Goal: Transaction & Acquisition: Purchase product/service

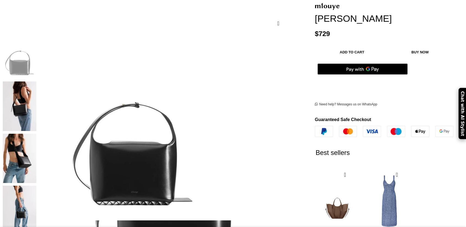
scroll to position [0, 58]
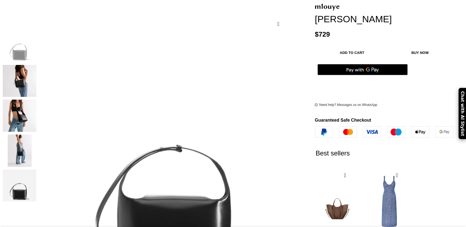
click at [36, 74] on img "2 / 5" at bounding box center [20, 81] width 34 height 32
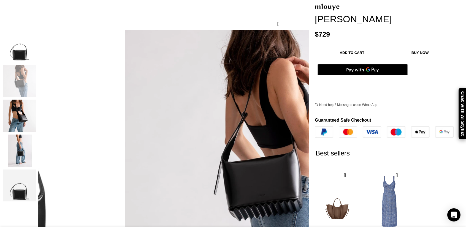
click at [36, 109] on img "3 / 5" at bounding box center [20, 116] width 34 height 32
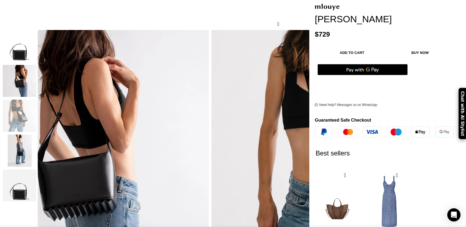
click at [36, 135] on img "4 / 5" at bounding box center [20, 151] width 34 height 32
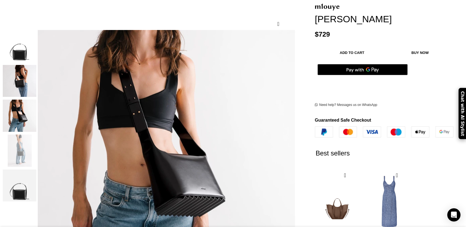
click at [36, 184] on img "5 / 5" at bounding box center [20, 186] width 34 height 32
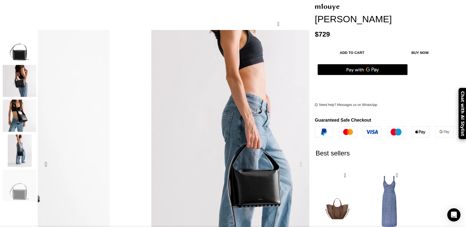
click at [294, 157] on div "Next slide" at bounding box center [301, 164] width 14 height 14
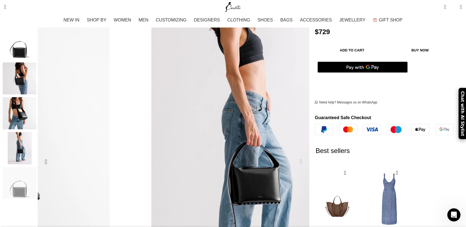
scroll to position [83, 0]
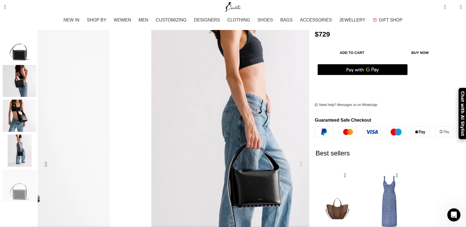
click at [294, 157] on div "Next slide" at bounding box center [301, 164] width 14 height 14
click at [53, 157] on div "Previous slide" at bounding box center [46, 164] width 14 height 14
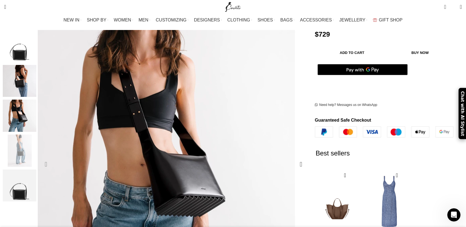
click at [53, 157] on div "Previous slide" at bounding box center [46, 164] width 14 height 14
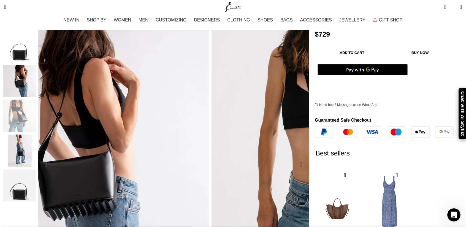
click at [53, 157] on div "Previous slide" at bounding box center [46, 164] width 14 height 14
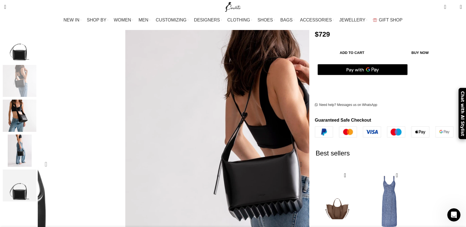
scroll to position [0, 232]
click at [53, 157] on div "Previous slide" at bounding box center [46, 164] width 14 height 14
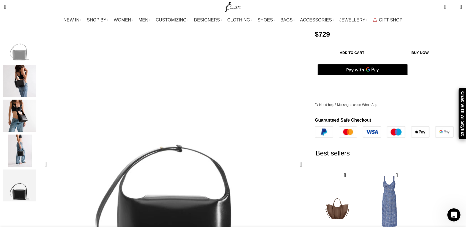
click at [53, 157] on div "Previous slide" at bounding box center [46, 164] width 14 height 14
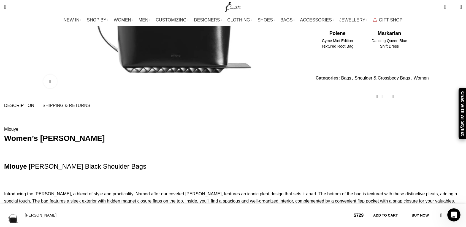
scroll to position [303, 0]
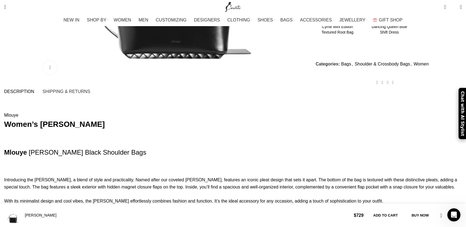
drag, startPoint x: 177, startPoint y: 100, endPoint x: 66, endPoint y: 101, distance: 110.7
copy strong "Women’s Louise Bag Black"
click at [224, 190] on p "Introducing the Louise Bag, a blend of style and practicality. Named after our …" at bounding box center [233, 193] width 458 height 63
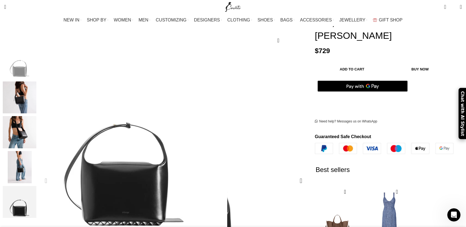
scroll to position [83, 0]
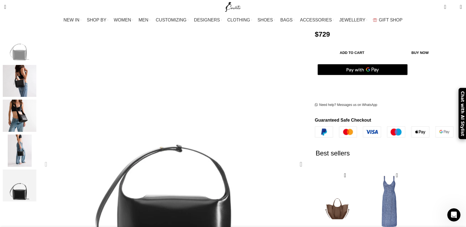
click at [294, 157] on div "Next slide" at bounding box center [301, 164] width 14 height 14
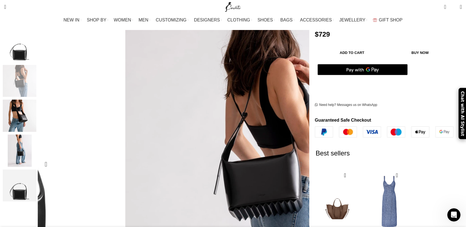
click at [294, 157] on div "Next slide" at bounding box center [301, 164] width 14 height 14
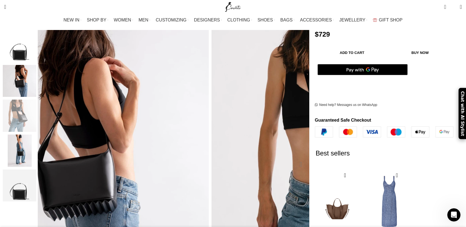
click at [294, 157] on div "Next slide" at bounding box center [301, 164] width 14 height 14
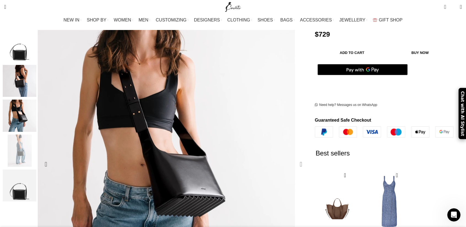
click at [294, 157] on div "Next slide" at bounding box center [301, 164] width 14 height 14
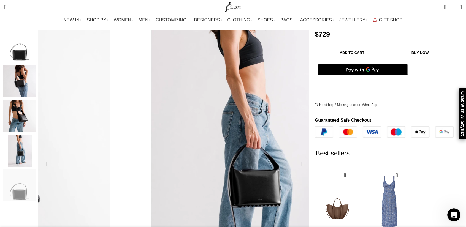
click at [294, 157] on div "Next slide" at bounding box center [301, 164] width 14 height 14
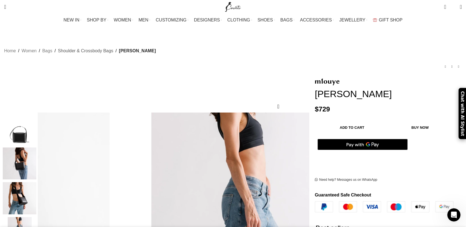
click at [113, 47] on link "Shoulder & Crossbody Bags" at bounding box center [85, 50] width 55 height 7
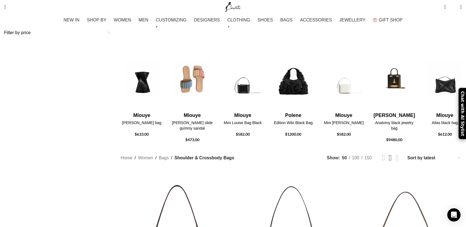
scroll to position [110, 0]
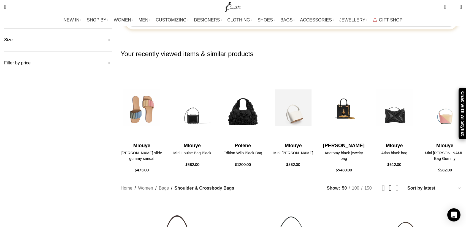
click at [314, 142] on h4 "Mlouye" at bounding box center [293, 145] width 42 height 7
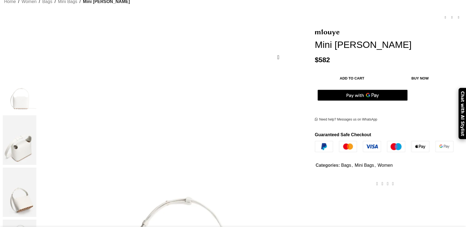
scroll to position [55, 0]
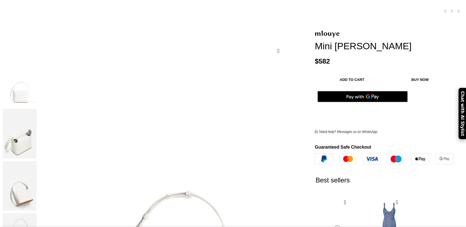
click at [36, 109] on img at bounding box center [20, 133] width 34 height 49
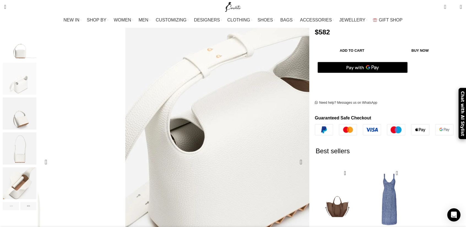
scroll to position [83, 0]
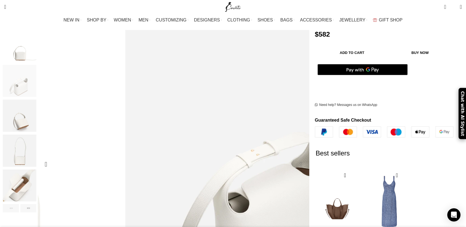
click at [294, 157] on div "Next slide" at bounding box center [301, 164] width 14 height 14
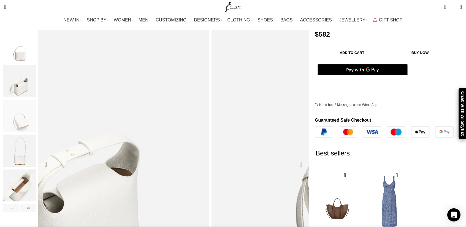
click at [294, 157] on div "Next slide" at bounding box center [301, 164] width 14 height 14
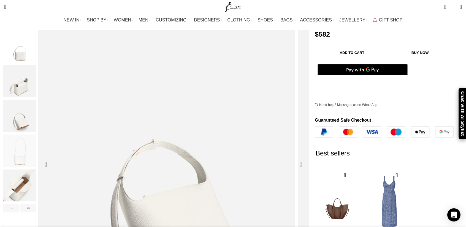
click at [294, 157] on div "Next slide" at bounding box center [301, 164] width 14 height 14
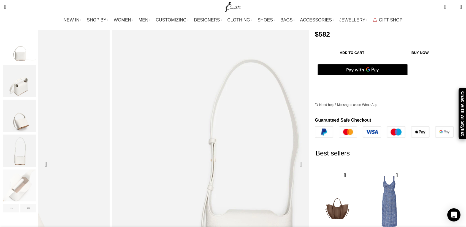
click at [294, 157] on div "Next slide" at bounding box center [301, 164] width 14 height 14
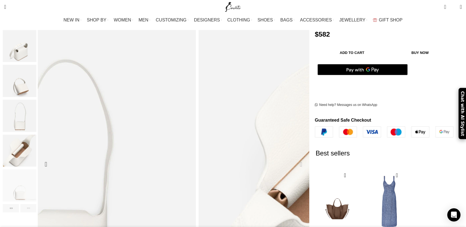
scroll to position [0, 58]
click at [294, 157] on div "Next slide" at bounding box center [301, 164] width 14 height 14
click at [36, 186] on img "6 / 6" at bounding box center [20, 186] width 34 height 32
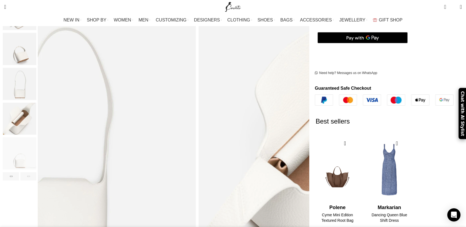
scroll to position [138, 0]
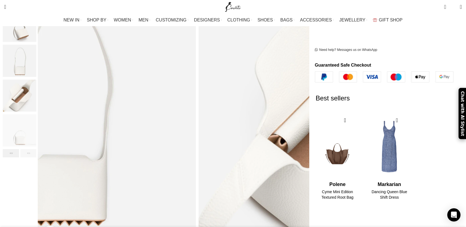
click at [19, 149] on div "Previous slide" at bounding box center [11, 153] width 16 height 8
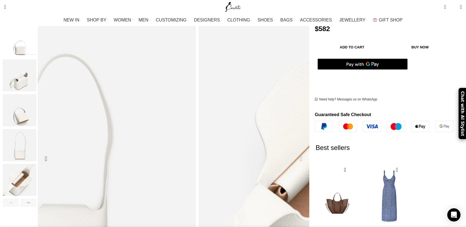
scroll to position [83, 0]
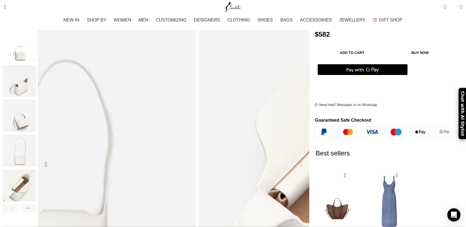
click at [294, 157] on div "Next slide" at bounding box center [301, 164] width 14 height 14
click at [53, 157] on div "Previous slide" at bounding box center [46, 164] width 14 height 14
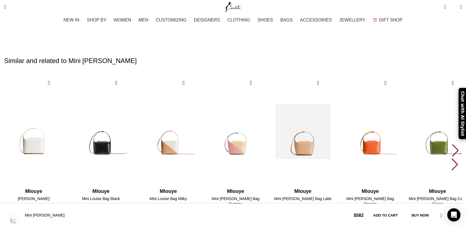
scroll to position [0, 232]
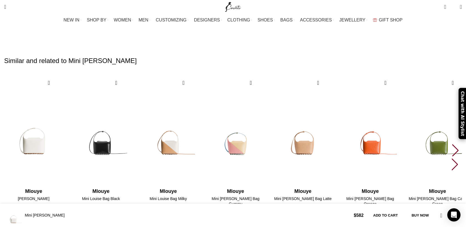
click at [451, 144] on div "Next slide" at bounding box center [454, 150] width 7 height 12
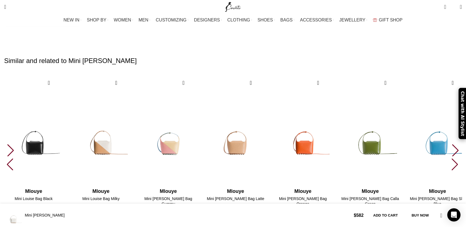
click at [451, 144] on div "Next slide" at bounding box center [454, 150] width 7 height 12
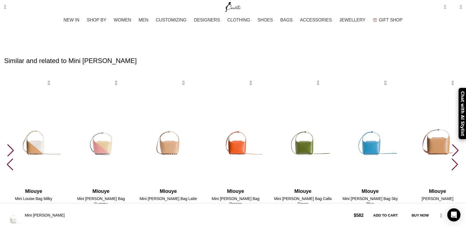
click at [451, 144] on div "Next slide" at bounding box center [454, 150] width 7 height 12
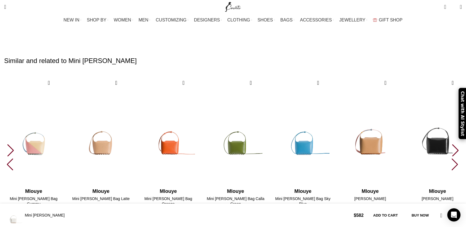
click at [451, 144] on div "Next slide" at bounding box center [454, 150] width 7 height 12
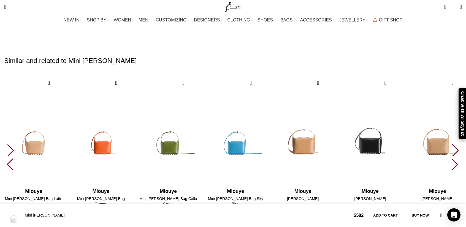
click at [451, 144] on div "Next slide" at bounding box center [454, 150] width 7 height 12
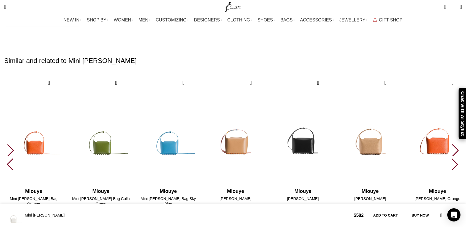
click at [451, 144] on div "Next slide" at bounding box center [454, 150] width 7 height 12
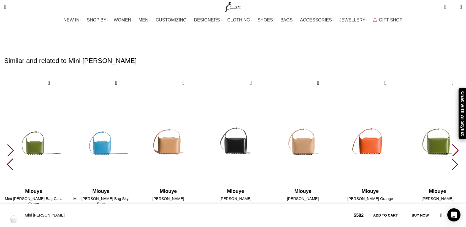
click at [451, 144] on div "Next slide" at bounding box center [454, 150] width 7 height 12
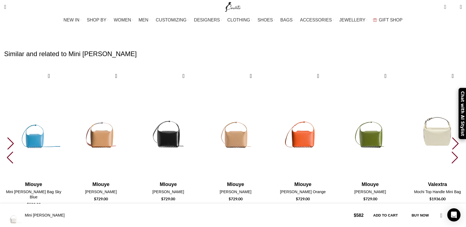
scroll to position [0, 348]
click at [451, 137] on div "Next slide" at bounding box center [454, 143] width 7 height 12
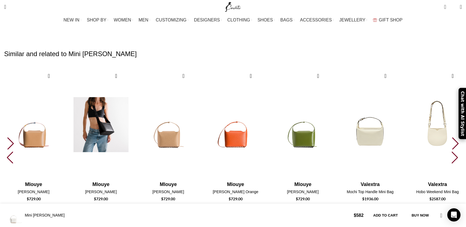
click at [131, 97] on img "10 / 30" at bounding box center [100, 124] width 61 height 113
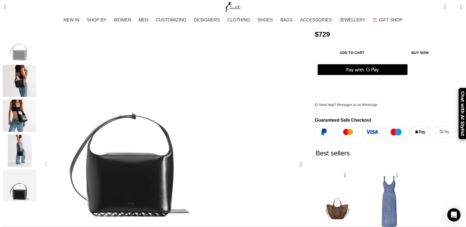
scroll to position [165, 0]
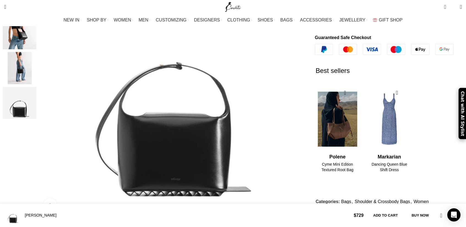
click at [320, 101] on img "1 / 2" at bounding box center [337, 119] width 45 height 68
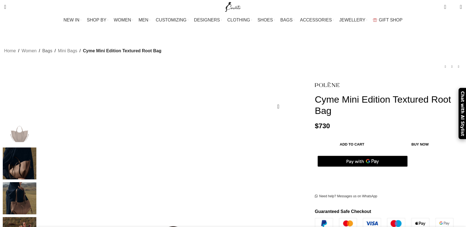
click at [52, 47] on link "Bags" at bounding box center [47, 50] width 10 height 7
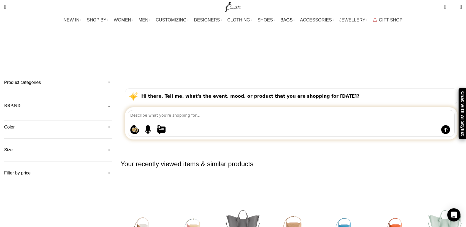
click at [112, 102] on span "Toggle filter" at bounding box center [109, 105] width 7 height 7
click at [112, 147] on h5 "Size" at bounding box center [58, 150] width 108 height 6
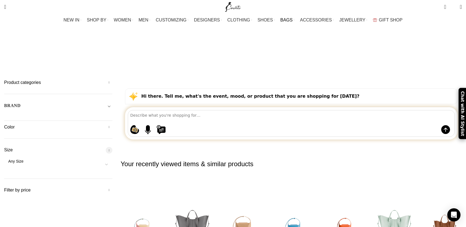
click at [112, 147] on h5 "Size" at bounding box center [58, 150] width 108 height 6
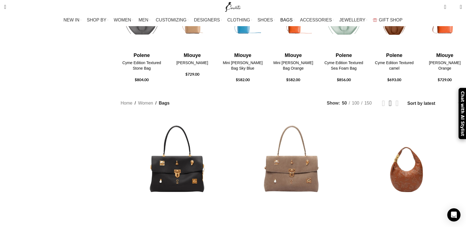
scroll to position [220, 0]
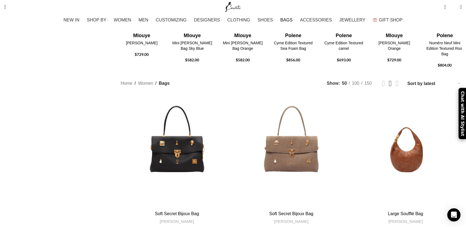
click at [407, 80] on select "Sort by popularity Sort by average rating Sort by latest Sort by price: low to …" at bounding box center [434, 84] width 55 height 8
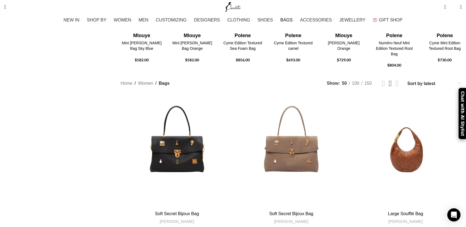
select select "price"
click at [407, 80] on select "Sort by popularity Sort by average rating Sort by latest Sort by price: low to …" at bounding box center [434, 84] width 55 height 8
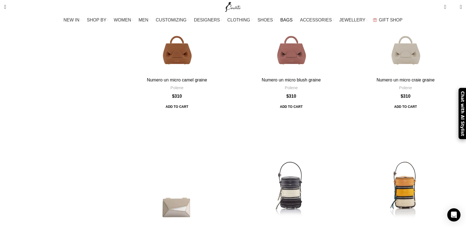
scroll to position [1321, 0]
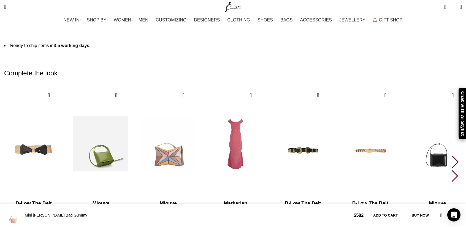
scroll to position [0, 58]
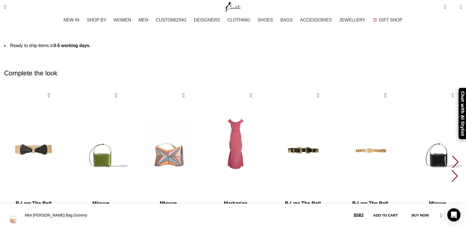
click at [451, 156] on div "Next slide" at bounding box center [454, 162] width 7 height 12
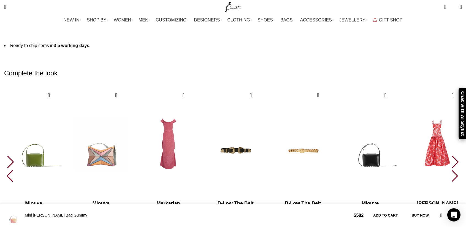
click at [451, 156] on div "Next slide" at bounding box center [454, 162] width 7 height 12
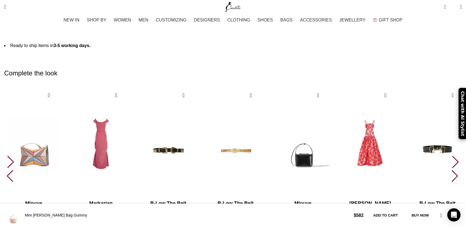
click at [451, 156] on div "Next slide" at bounding box center [454, 162] width 7 height 12
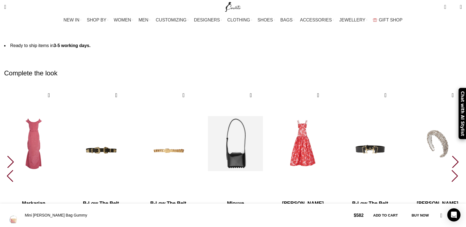
click at [266, 122] on img "7 / 10" at bounding box center [235, 143] width 61 height 113
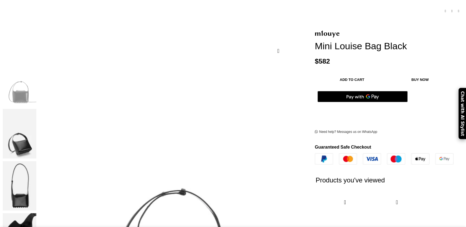
scroll to position [110, 0]
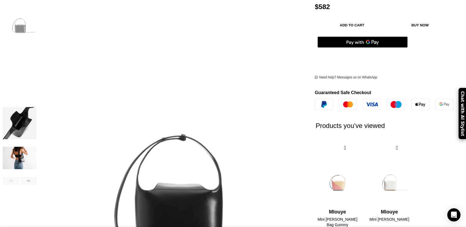
scroll to position [83, 0]
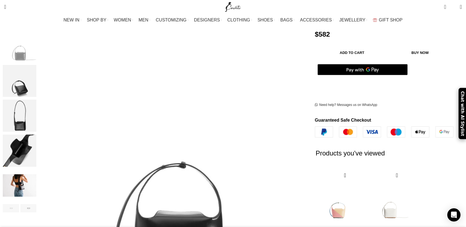
click at [36, 176] on img "5 / 8" at bounding box center [20, 186] width 34 height 32
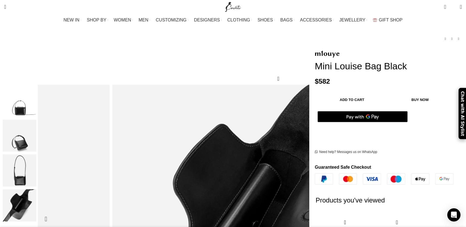
scroll to position [28, 0]
click at [264, 111] on img "5 / 8" at bounding box center [356, 223] width 496 height 330
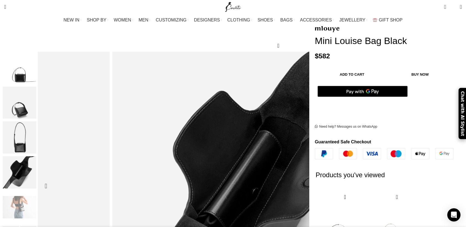
scroll to position [83, 0]
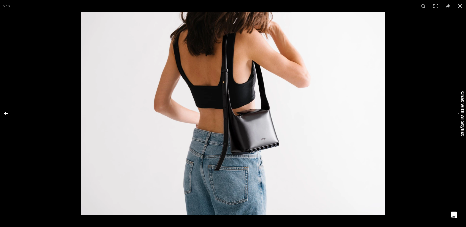
click at [7, 114] on button at bounding box center [9, 114] width 19 height 28
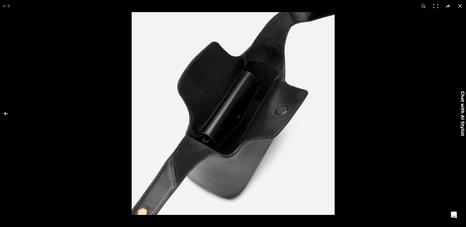
click at [9, 112] on button at bounding box center [9, 114] width 19 height 28
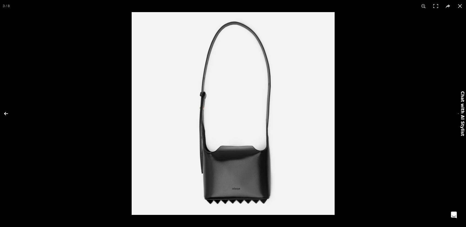
click at [9, 112] on button at bounding box center [9, 114] width 19 height 28
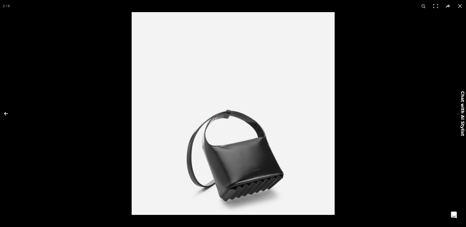
scroll to position [0, 116]
click at [9, 112] on button at bounding box center [9, 114] width 19 height 28
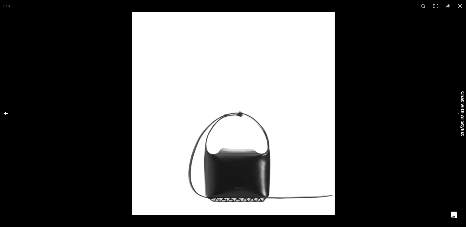
click at [9, 112] on button at bounding box center [9, 114] width 19 height 28
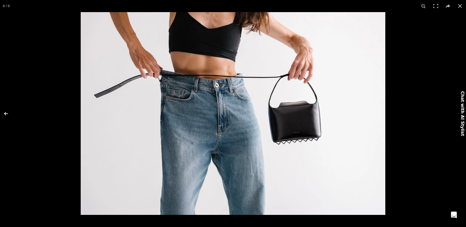
click at [9, 112] on button at bounding box center [9, 114] width 19 height 28
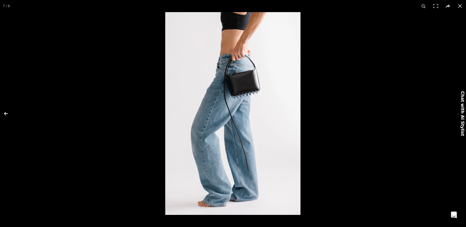
click at [9, 112] on button at bounding box center [9, 114] width 19 height 28
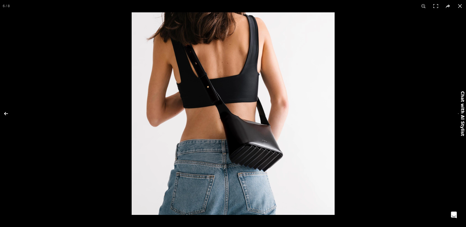
click at [9, 112] on button at bounding box center [9, 114] width 19 height 28
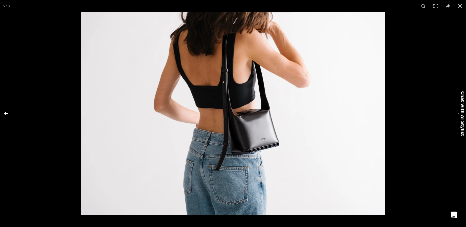
click at [9, 112] on button at bounding box center [9, 114] width 19 height 28
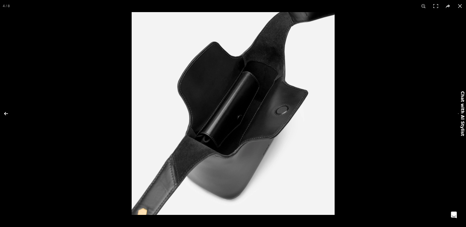
click at [9, 112] on button at bounding box center [9, 114] width 19 height 28
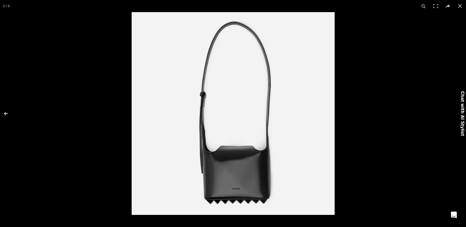
scroll to position [0, 174]
click at [9, 112] on button at bounding box center [9, 114] width 19 height 28
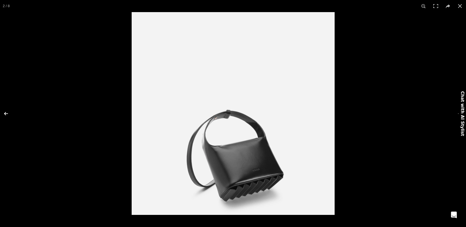
click at [9, 112] on button at bounding box center [9, 114] width 19 height 28
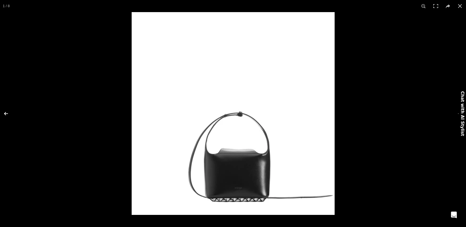
click at [9, 112] on button at bounding box center [9, 114] width 19 height 28
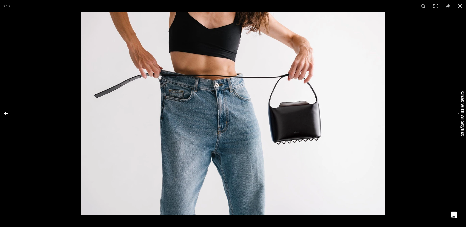
click at [9, 112] on button at bounding box center [9, 114] width 19 height 28
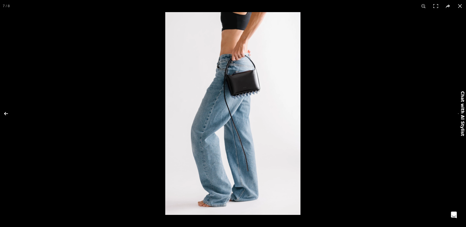
click at [9, 112] on button at bounding box center [9, 114] width 19 height 28
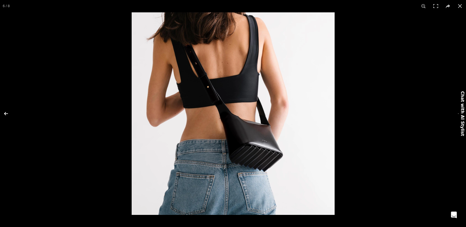
click at [9, 112] on button at bounding box center [9, 114] width 19 height 28
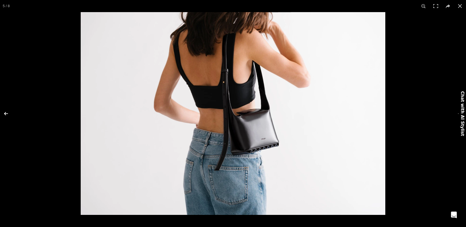
click at [9, 112] on button at bounding box center [9, 114] width 19 height 28
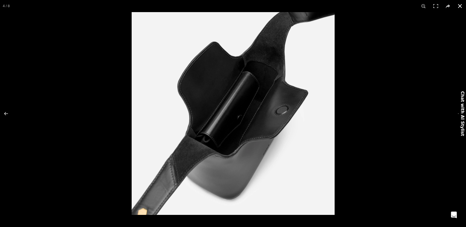
click at [460, 6] on button at bounding box center [460, 6] width 12 height 12
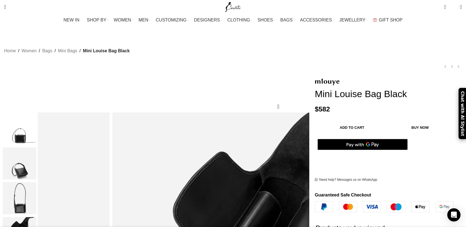
scroll to position [0, 232]
drag, startPoint x: 308, startPoint y: 104, endPoint x: 293, endPoint y: 102, distance: 15.5
click at [315, 105] on p "$ 582" at bounding box center [388, 109] width 147 height 8
copy bdi "$ 582"
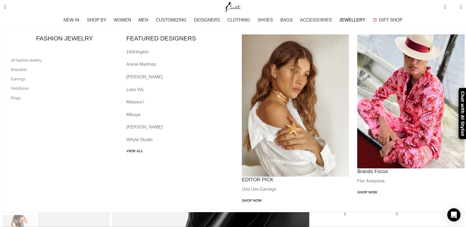
scroll to position [55, 0]
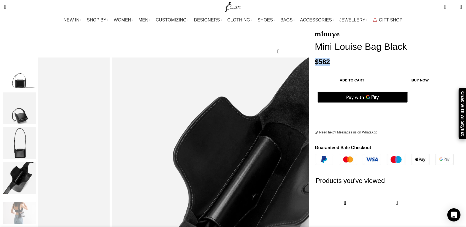
click at [332, 75] on button "Add to cart" at bounding box center [351, 81] width 69 height 12
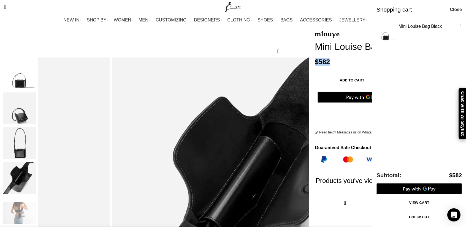
scroll to position [0, 464]
